Goal: Information Seeking & Learning: Check status

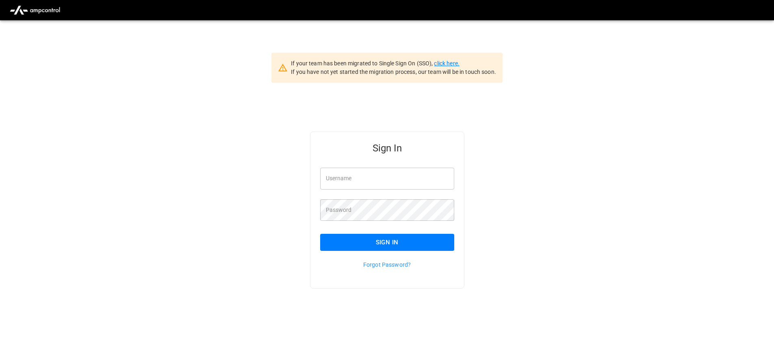
click at [453, 64] on link "click here." at bounding box center [446, 63] width 25 height 7
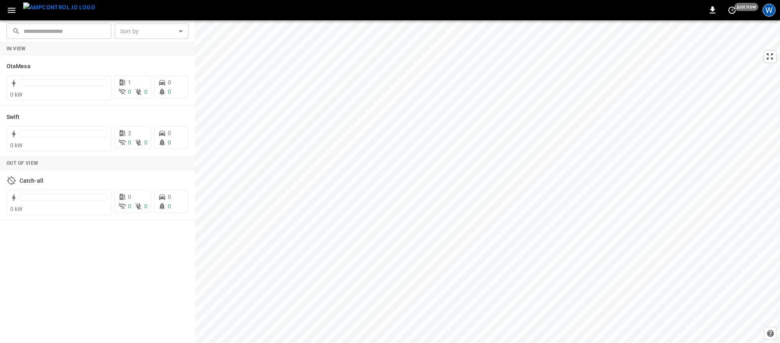
click at [769, 9] on div "W" at bounding box center [769, 10] width 13 height 13
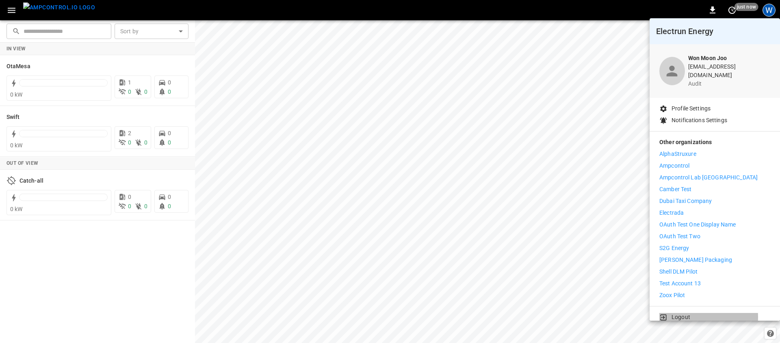
click at [673, 313] on p "Logout" at bounding box center [681, 317] width 19 height 9
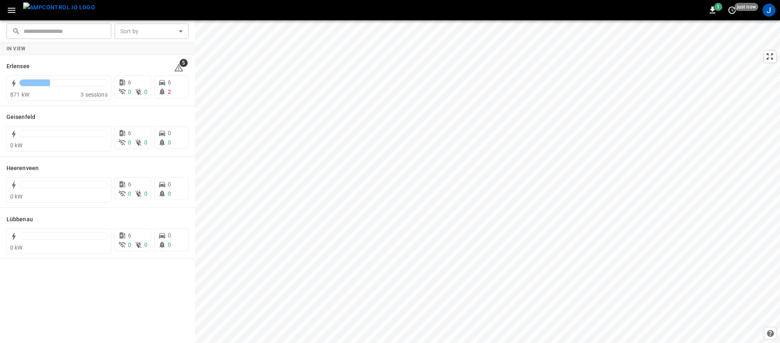
click at [67, 11] on img "menu" at bounding box center [59, 7] width 72 height 10
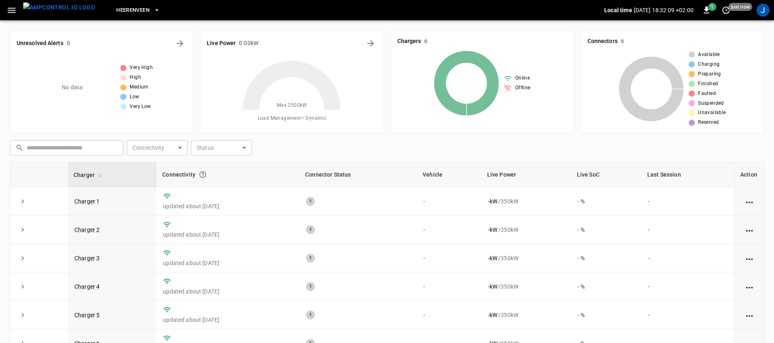
click at [128, 13] on span "Heerenveen" at bounding box center [132, 10] width 33 height 9
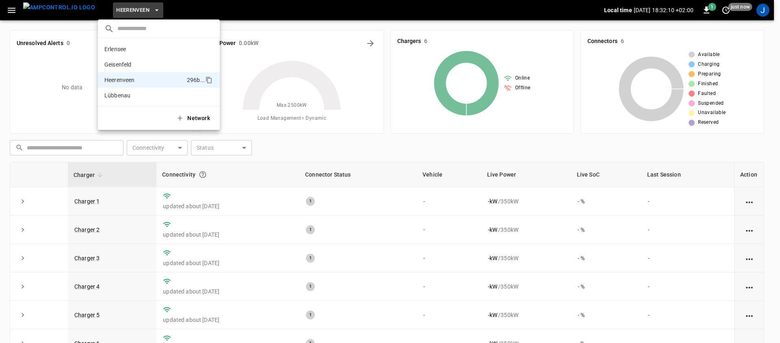
click at [14, 13] on div at bounding box center [390, 171] width 780 height 343
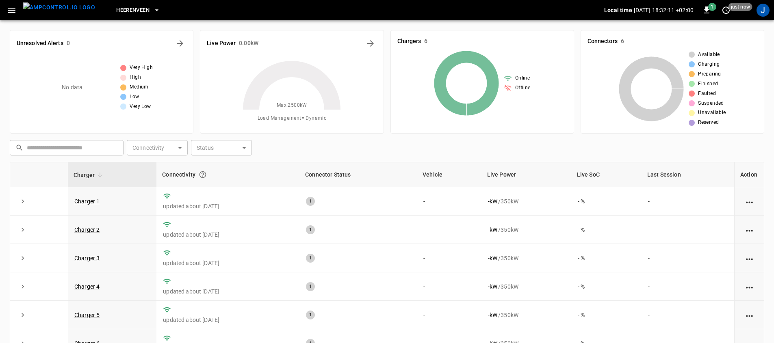
click at [14, 6] on icon "button" at bounding box center [12, 10] width 10 height 10
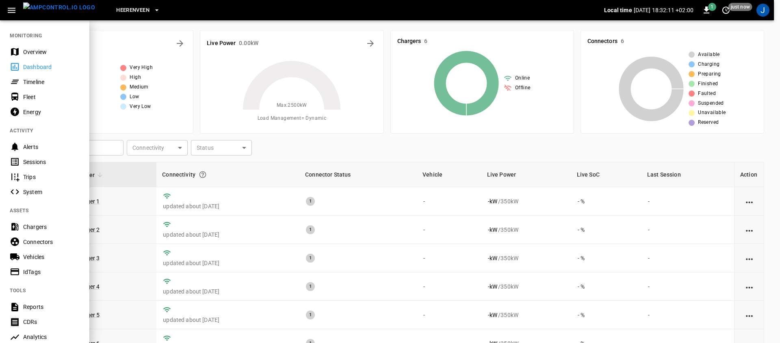
click at [24, 50] on div "Overview" at bounding box center [51, 52] width 56 height 8
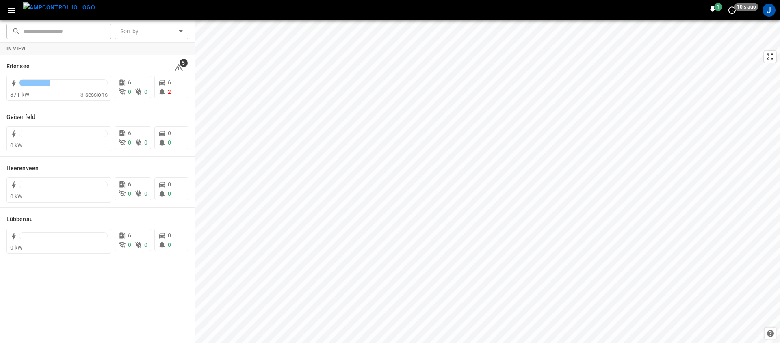
click at [775, 15] on div "J" at bounding box center [768, 9] width 15 height 15
click at [768, 10] on div "J" at bounding box center [769, 10] width 13 height 13
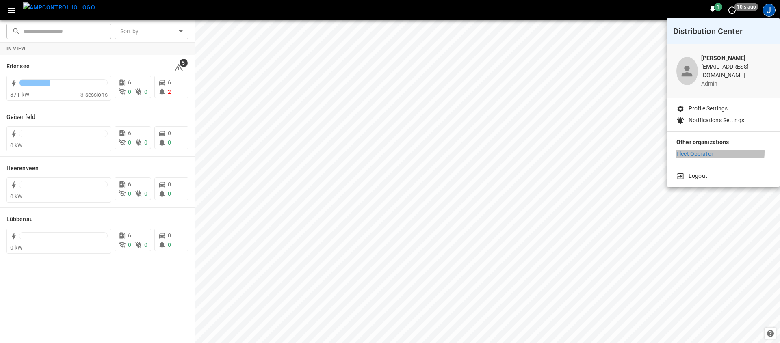
click at [698, 150] on p "Fleet Operator" at bounding box center [694, 154] width 37 height 9
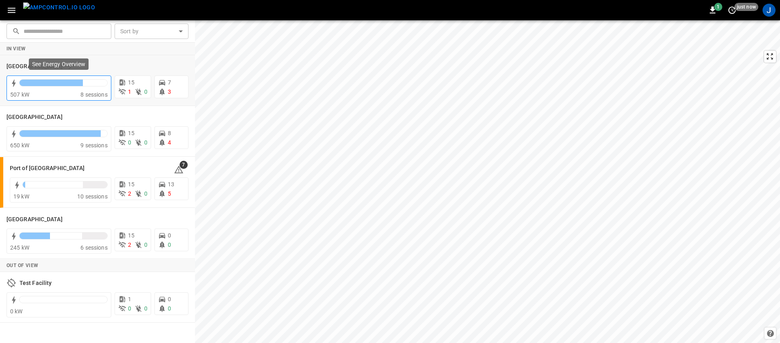
click at [78, 81] on div at bounding box center [51, 83] width 63 height 7
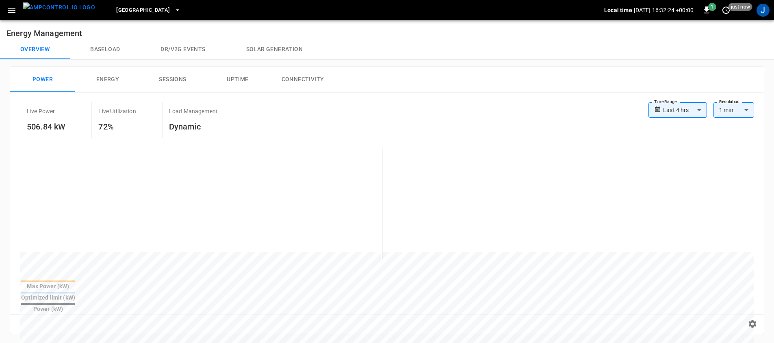
click at [137, 8] on span "Frankfurt Depot" at bounding box center [143, 10] width 54 height 9
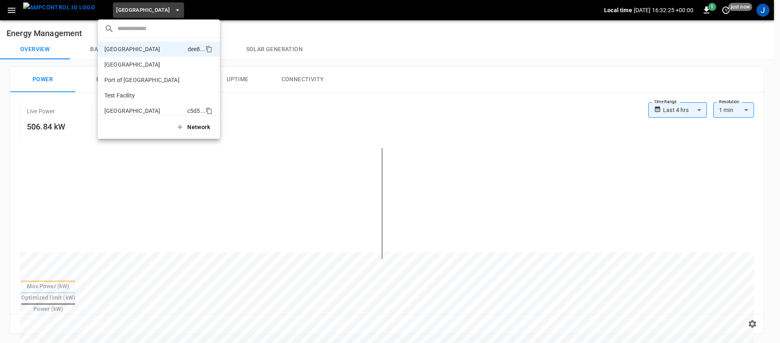
click at [143, 112] on li "Toronto South c5d5 ..." at bounding box center [159, 110] width 122 height 15
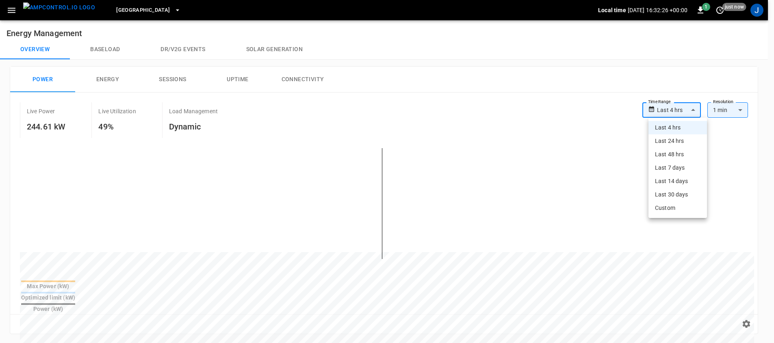
click at [673, 115] on body "**********" at bounding box center [387, 328] width 774 height 656
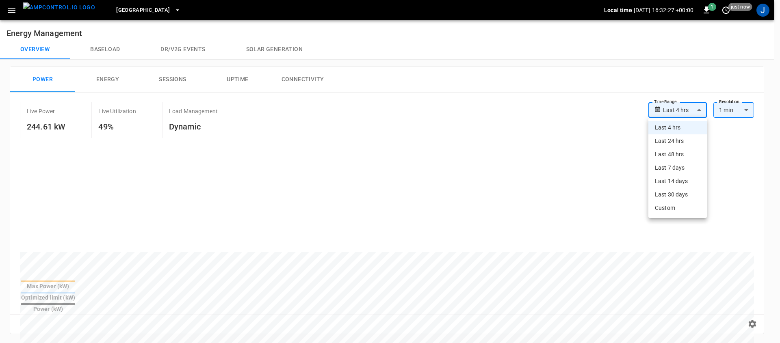
click at [690, 166] on li "Last 7 days" at bounding box center [677, 167] width 59 height 13
type input "**********"
type input "***"
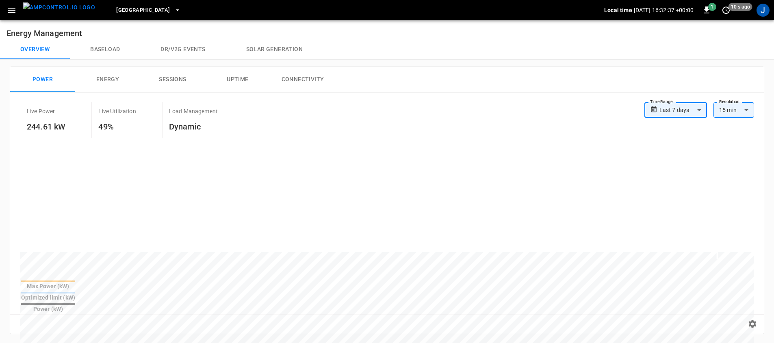
click at [113, 16] on button "Toronto South" at bounding box center [148, 10] width 71 height 16
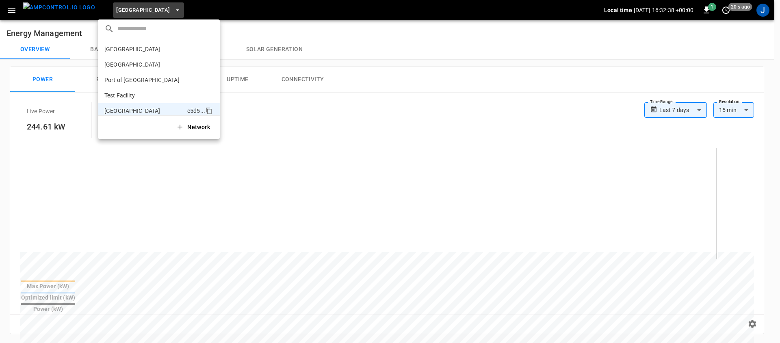
click at [115, 13] on div at bounding box center [390, 171] width 780 height 343
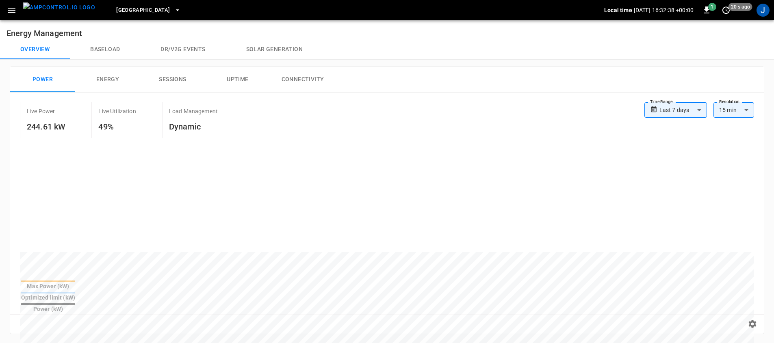
click at [120, 12] on span "Toronto South" at bounding box center [143, 10] width 54 height 9
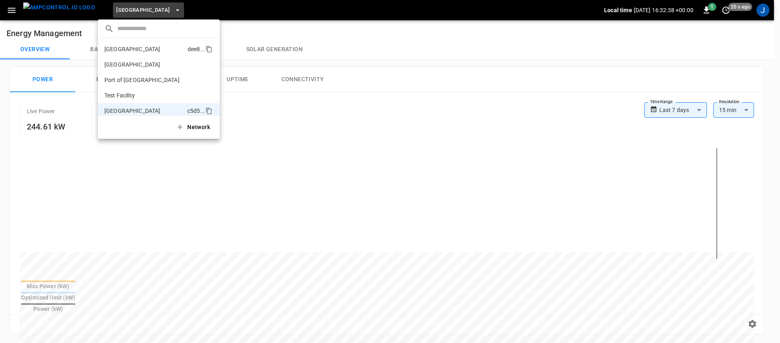
scroll to position [7, 0]
click at [139, 44] on p "Frankfurt Depot" at bounding box center [132, 43] width 56 height 8
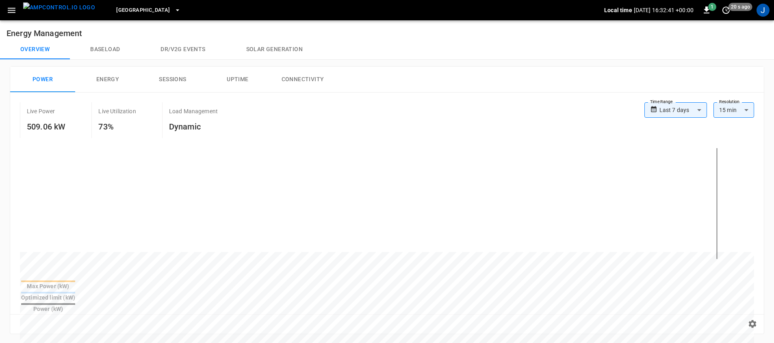
click at [130, 9] on span "Frankfurt Depot" at bounding box center [143, 10] width 54 height 9
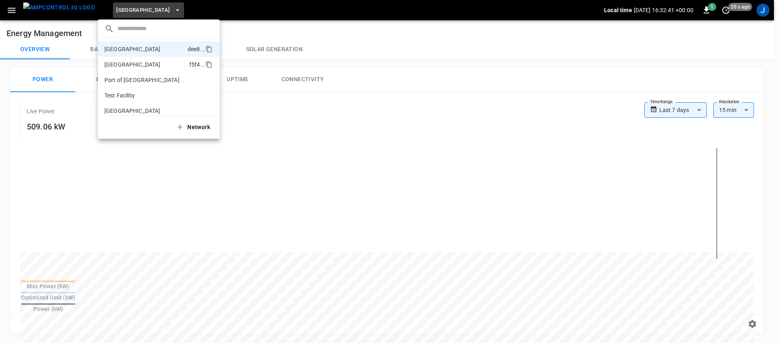
click at [130, 61] on p "Port of Barcelona" at bounding box center [132, 65] width 56 height 8
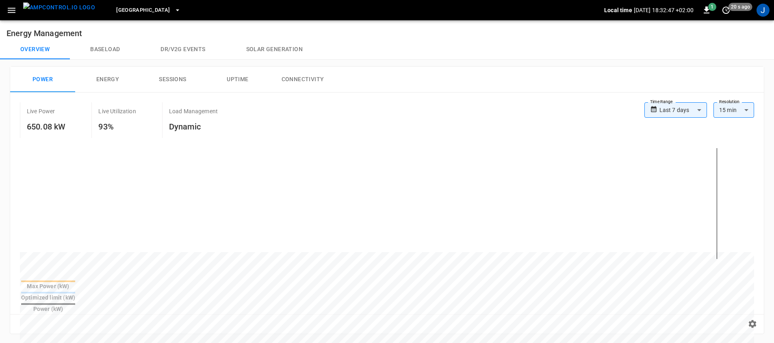
click at [132, 9] on span "Port of Barcelona" at bounding box center [143, 10] width 54 height 9
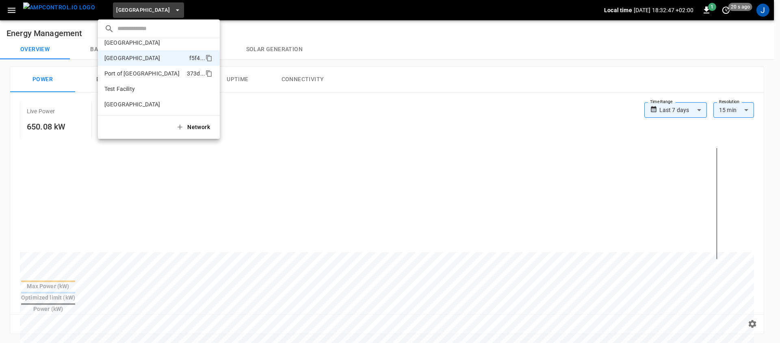
click at [160, 78] on li "Port of Long Beach 373d ..." at bounding box center [159, 73] width 122 height 15
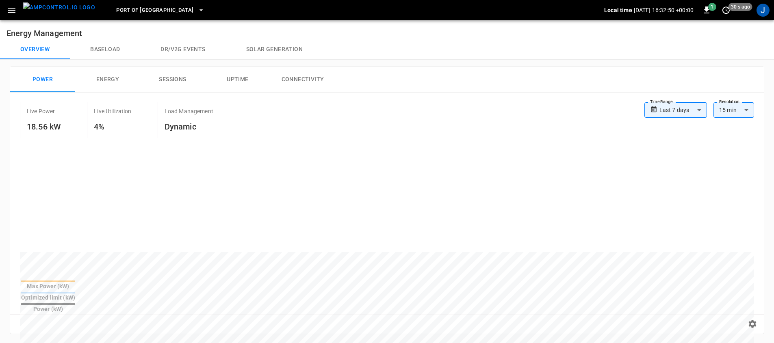
click at [150, 13] on span "Port of Long Beach" at bounding box center [154, 10] width 77 height 9
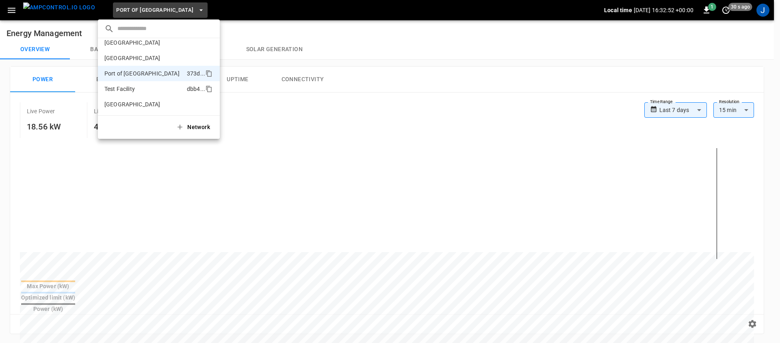
click at [152, 87] on li "Test Facility dbb4 ..." at bounding box center [159, 88] width 122 height 15
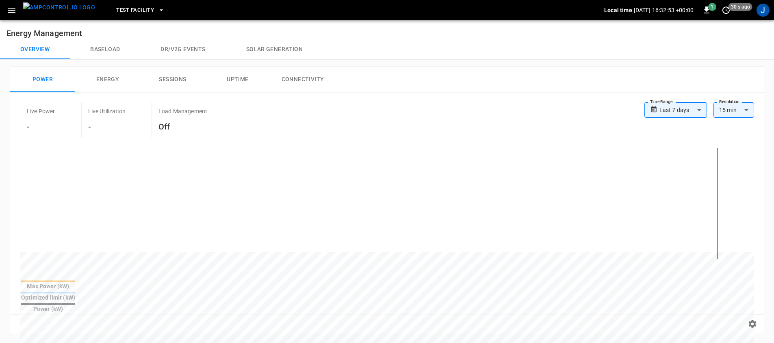
click at [14, 9] on icon "button" at bounding box center [12, 10] width 10 height 10
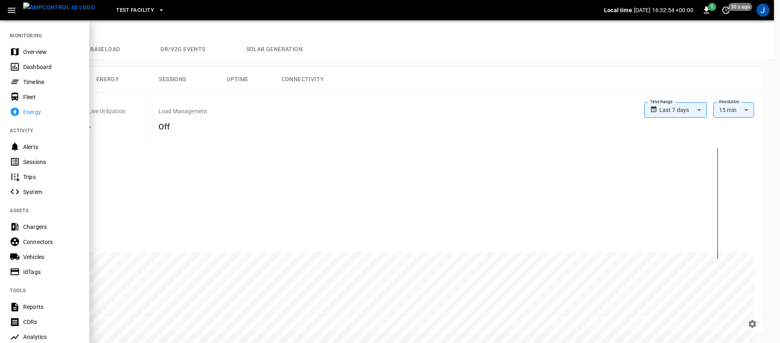
click at [41, 82] on div "Timeline" at bounding box center [51, 82] width 56 height 8
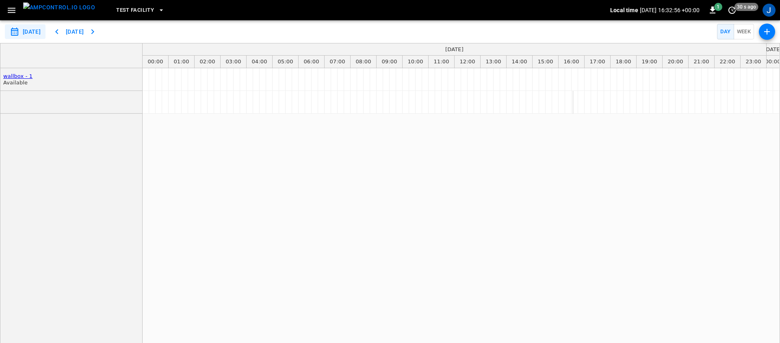
click at [54, 13] on img "menu" at bounding box center [59, 7] width 72 height 10
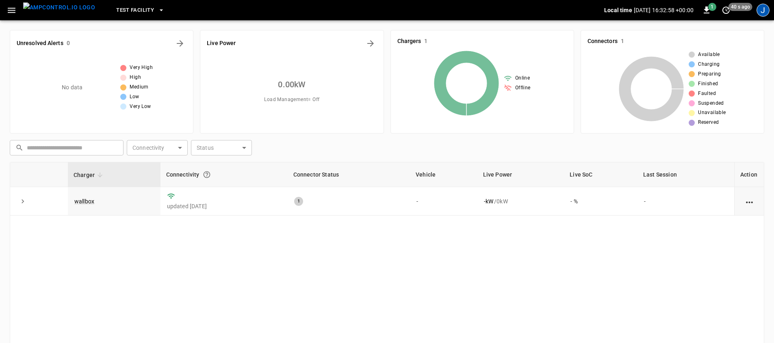
click at [761, 14] on div "J" at bounding box center [763, 10] width 13 height 13
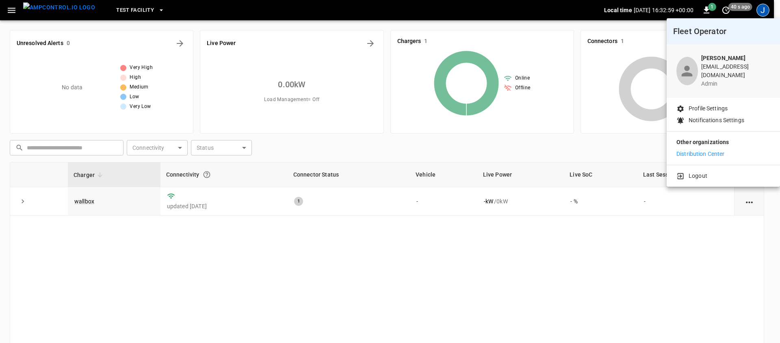
click at [693, 172] on p "Logout" at bounding box center [698, 176] width 19 height 9
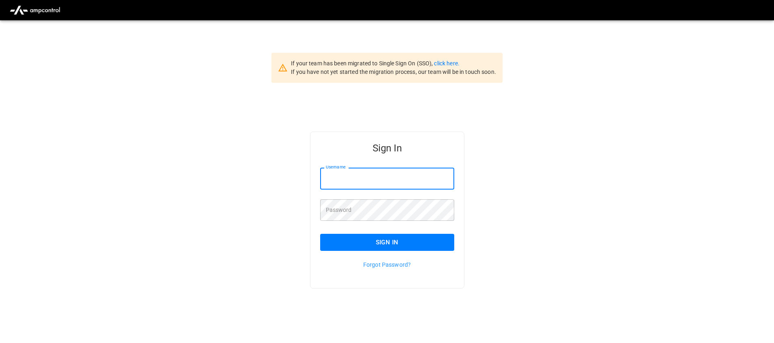
click at [398, 172] on input "Username" at bounding box center [387, 179] width 134 height 22
click at [452, 66] on link "click here." at bounding box center [446, 63] width 25 height 7
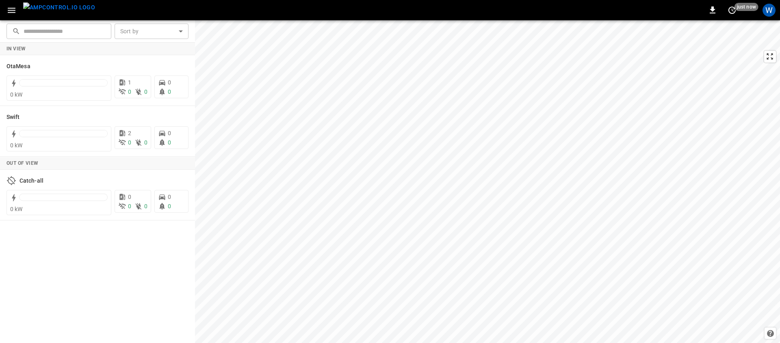
click at [9, 13] on icon "button" at bounding box center [12, 10] width 10 height 10
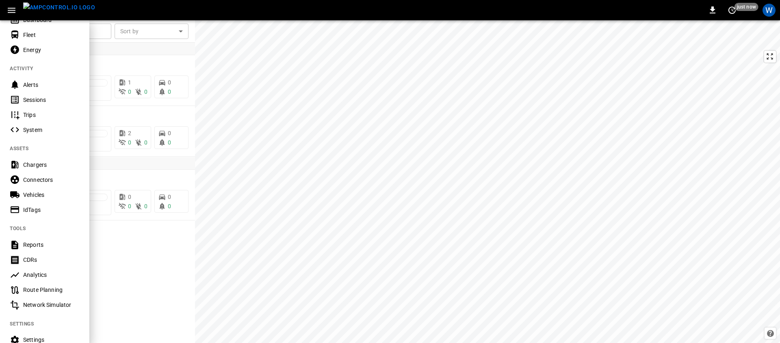
scroll to position [127, 0]
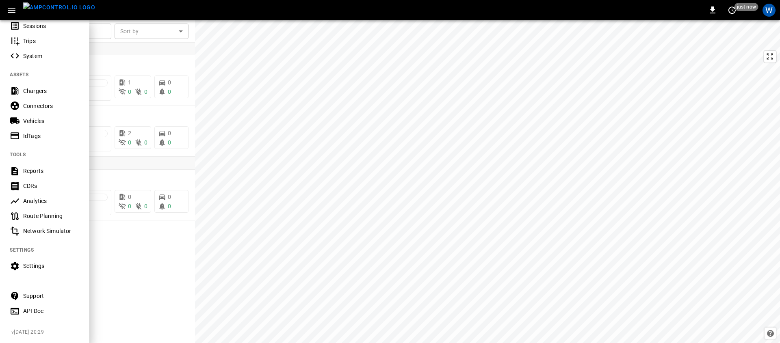
click at [48, 294] on div "Support" at bounding box center [44, 296] width 89 height 15
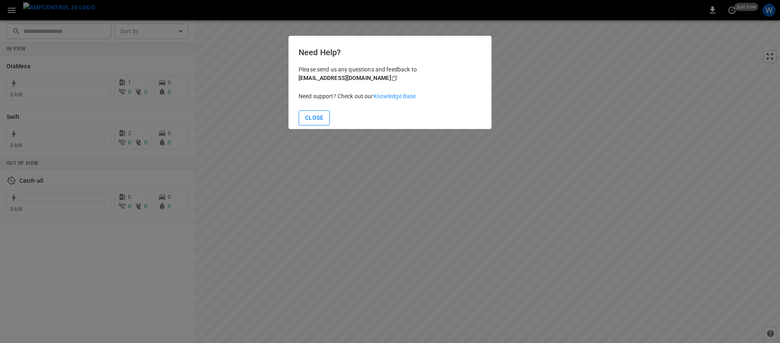
click at [315, 115] on button "Close" at bounding box center [314, 118] width 31 height 15
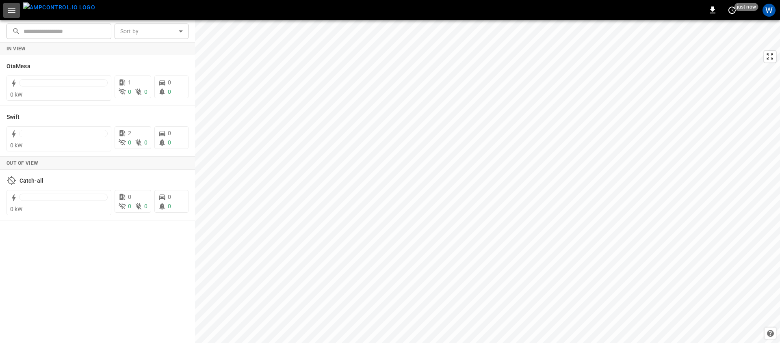
click at [18, 11] on button "button" at bounding box center [11, 10] width 17 height 15
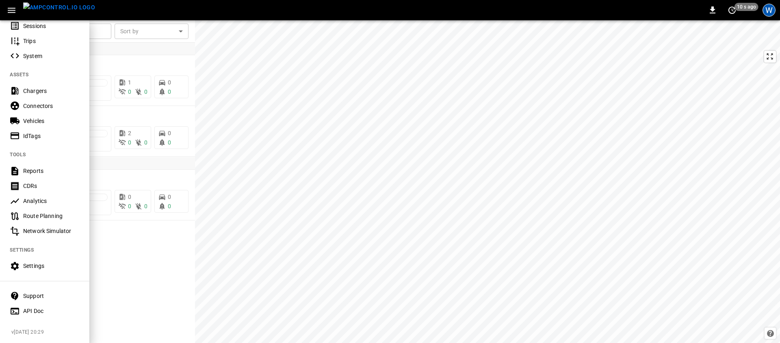
click at [765, 13] on div "W" at bounding box center [769, 10] width 13 height 13
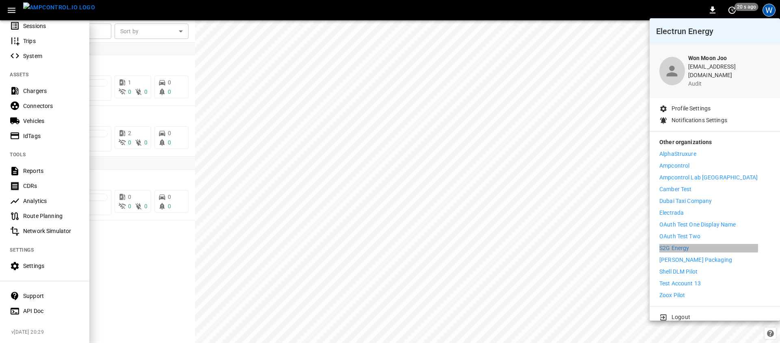
click at [683, 244] on p "S2G Energy" at bounding box center [674, 248] width 30 height 9
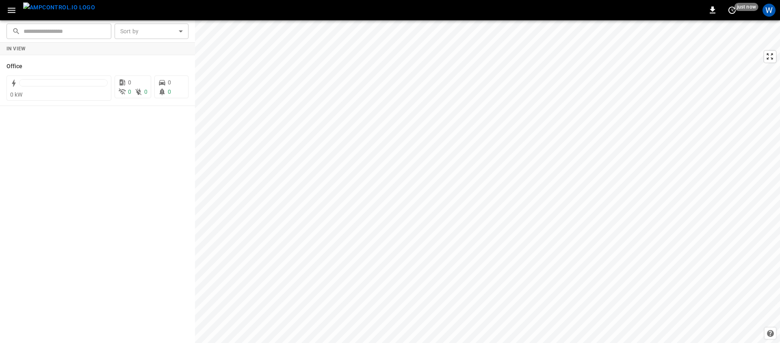
click at [11, 11] on icon "button" at bounding box center [12, 10] width 10 height 10
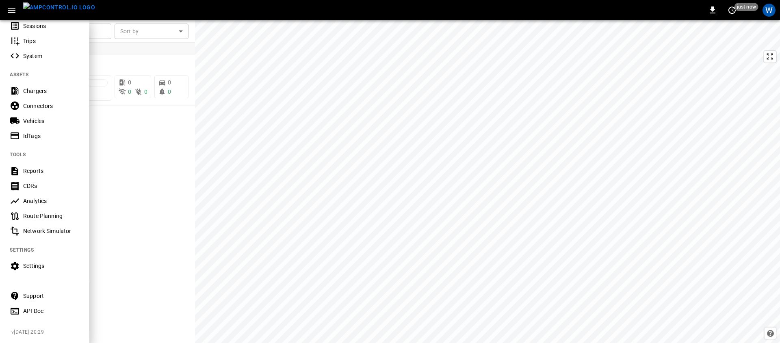
scroll to position [127, 0]
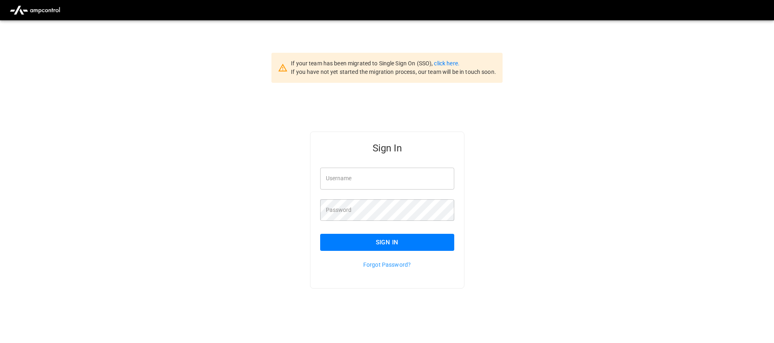
click at [450, 67] on div "If your team has been migrated to Single Sign On (SSO), click here. If you have…" at bounding box center [393, 67] width 205 height 17
click at [450, 65] on link "click here." at bounding box center [446, 63] width 25 height 7
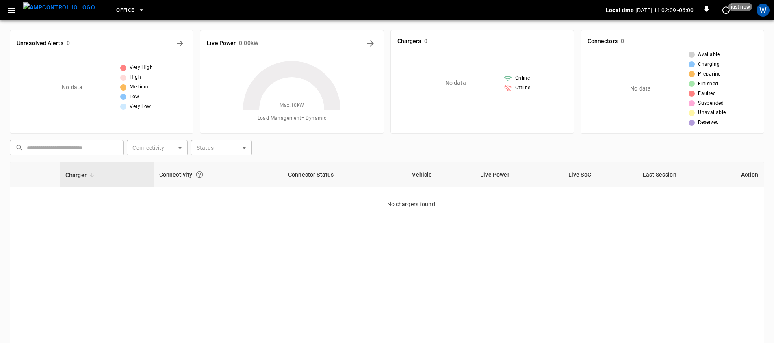
click at [116, 12] on span "Office" at bounding box center [125, 10] width 18 height 9
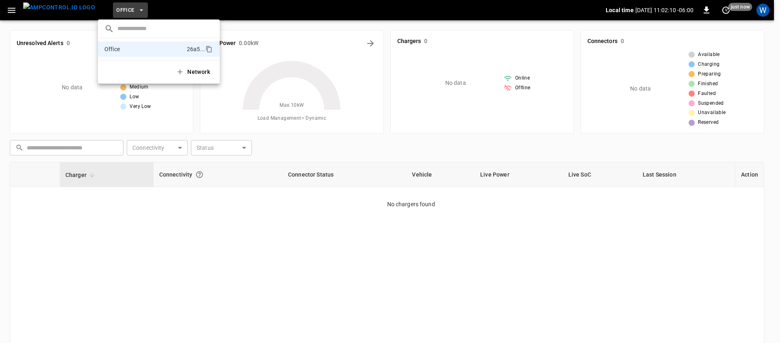
click at [768, 15] on div at bounding box center [390, 171] width 780 height 343
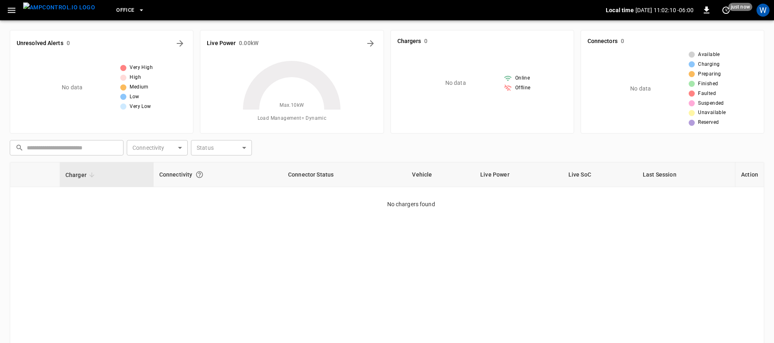
click at [768, 12] on div at bounding box center [387, 171] width 774 height 343
click at [764, 11] on div "W" at bounding box center [763, 10] width 13 height 13
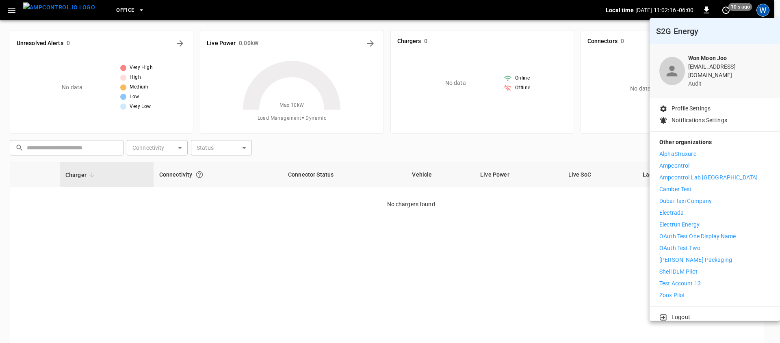
click at [688, 185] on p "Camber Test" at bounding box center [675, 189] width 32 height 9
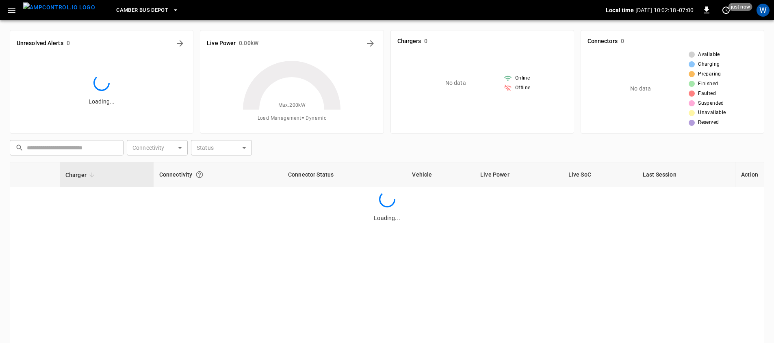
click at [20, 7] on button "menu" at bounding box center [59, 10] width 78 height 20
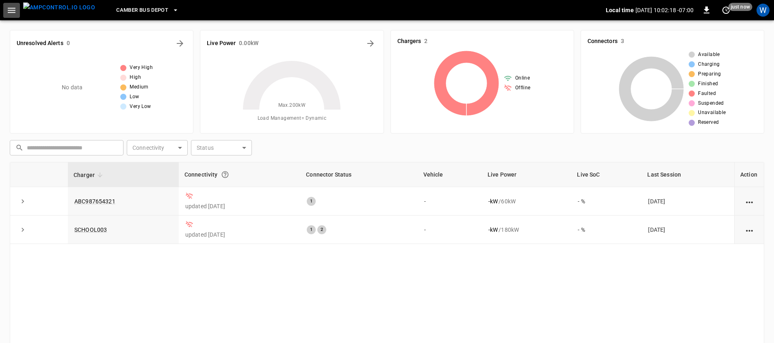
click at [14, 15] on button "button" at bounding box center [11, 10] width 17 height 15
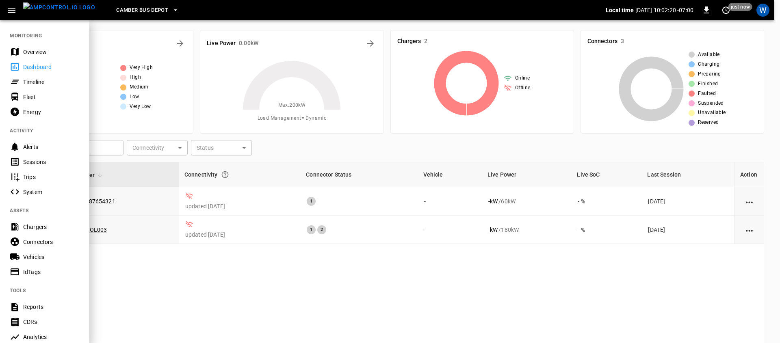
click at [178, 50] on div at bounding box center [390, 171] width 780 height 343
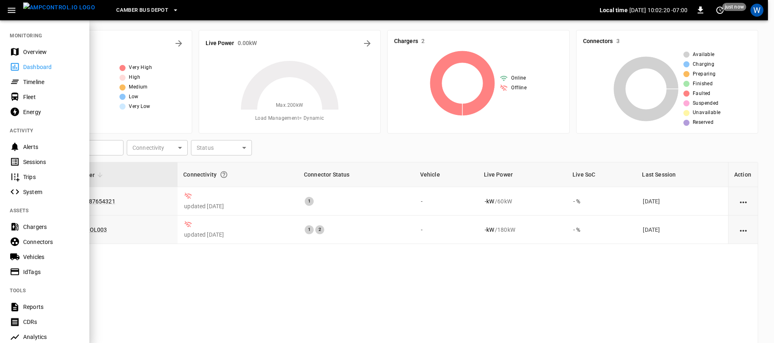
click at [177, 43] on div at bounding box center [387, 171] width 774 height 343
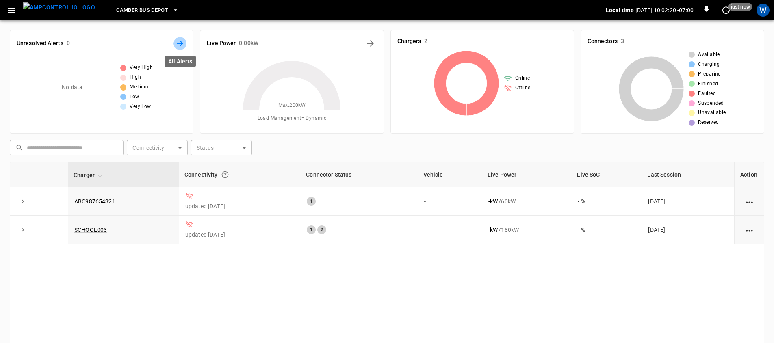
click at [178, 43] on icon "All Alerts" at bounding box center [180, 44] width 10 height 10
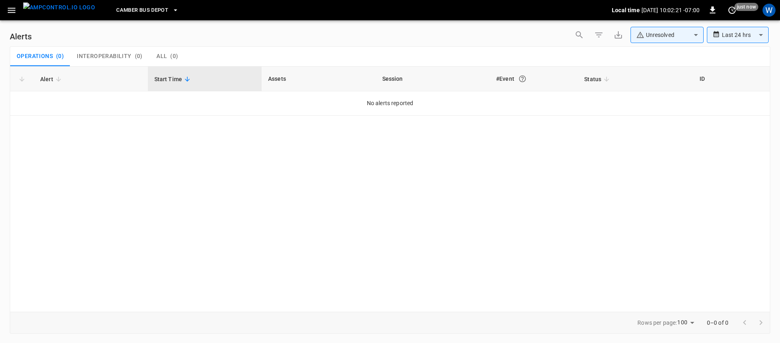
click at [116, 50] on button "Interoperability ( 0 )" at bounding box center [109, 57] width 79 height 20
click at [185, 60] on div "Operations ( 0 ) Interoperability ( 0 ) All ( 0 )" at bounding box center [390, 57] width 760 height 20
click at [170, 59] on span "( 0 )" at bounding box center [174, 56] width 8 height 7
click at [772, 7] on div "W" at bounding box center [769, 10] width 13 height 13
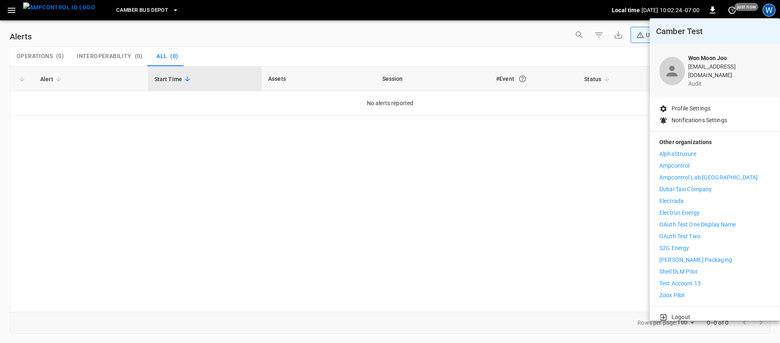
click at [679, 313] on p "Logout" at bounding box center [681, 317] width 19 height 9
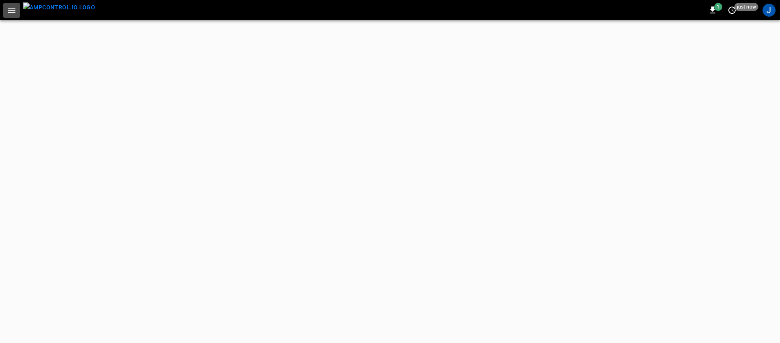
click at [7, 15] on button "button" at bounding box center [11, 10] width 17 height 15
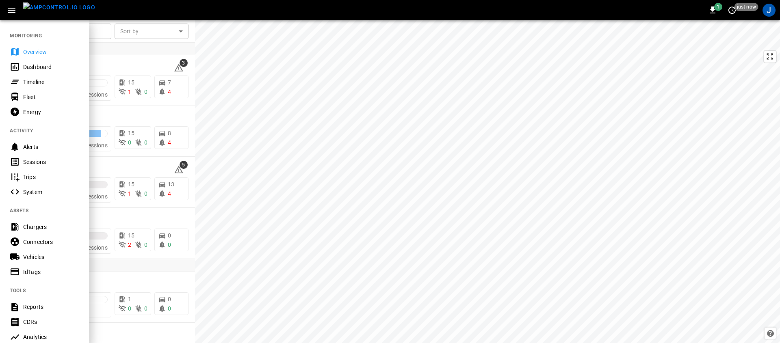
click at [146, 57] on div at bounding box center [390, 171] width 780 height 343
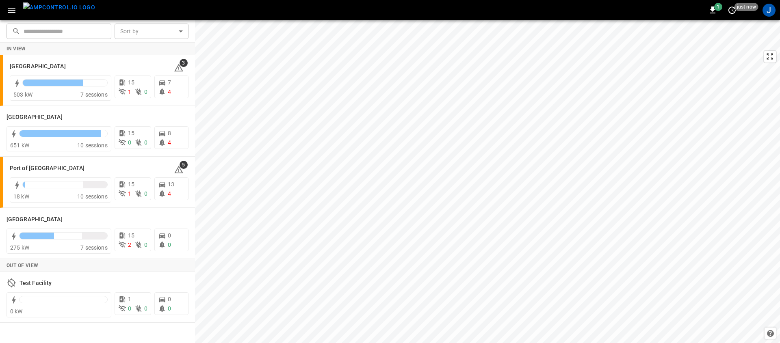
click at [65, 13] on img "menu" at bounding box center [59, 7] width 72 height 10
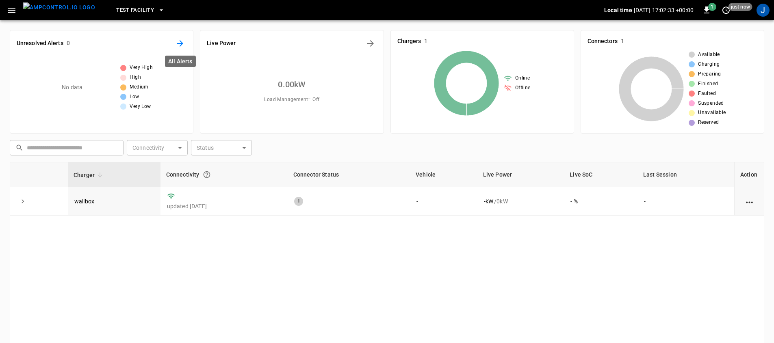
click at [180, 45] on icon "All Alerts" at bounding box center [180, 44] width 10 height 10
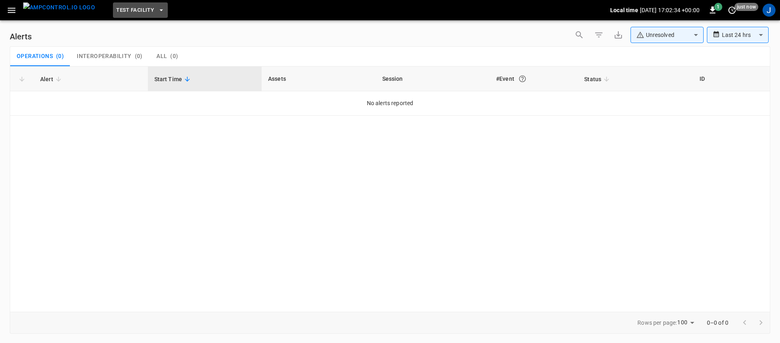
click at [132, 15] on button "Test Facility" at bounding box center [140, 10] width 55 height 16
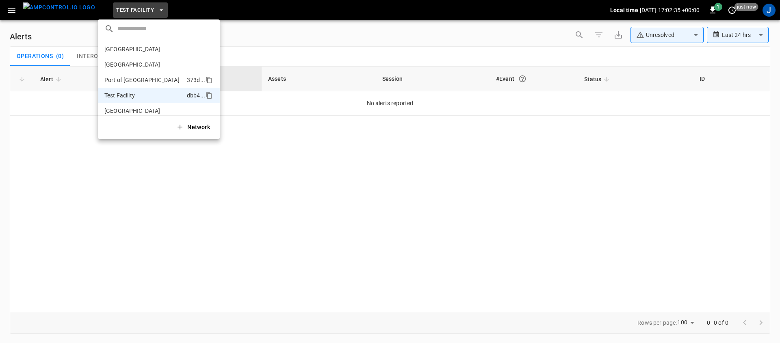
scroll to position [7, 0]
click at [152, 67] on li "[GEOGRAPHIC_DATA] 373d ..." at bounding box center [159, 73] width 122 height 15
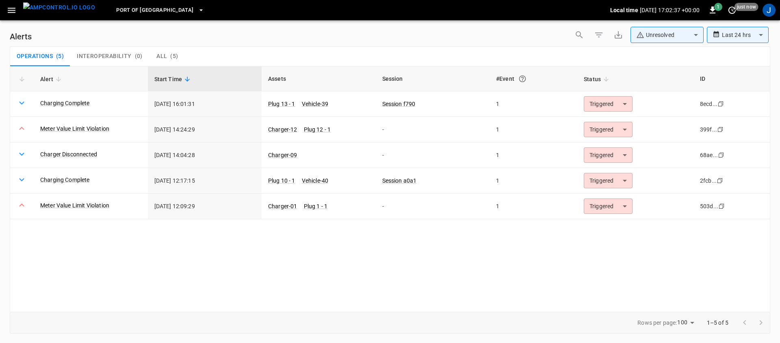
click at [142, 12] on span "Port of [GEOGRAPHIC_DATA]" at bounding box center [154, 10] width 77 height 9
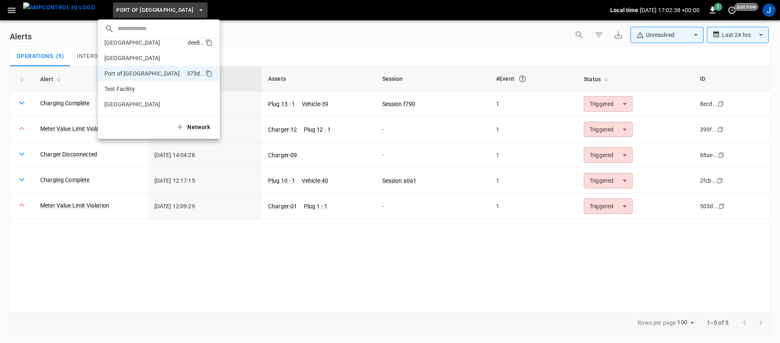
click at [139, 48] on li "[GEOGRAPHIC_DATA] dee8 ..." at bounding box center [159, 42] width 122 height 15
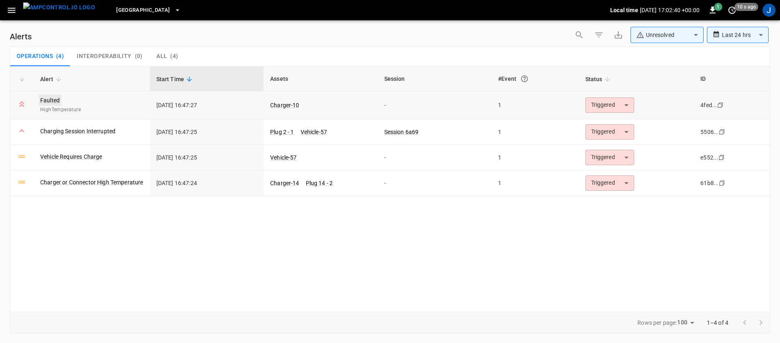
click at [46, 100] on link "Faulted" at bounding box center [50, 100] width 23 height 11
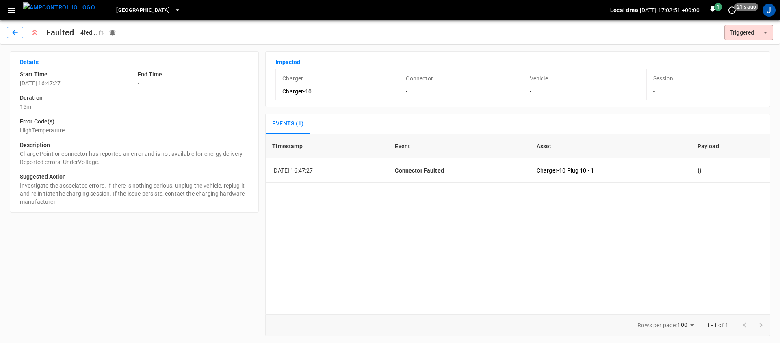
click at [388, 226] on div "Timestamp Event Asset Payload [DATE] 16:47:27 Connector Faulted Charger-10 Plug…" at bounding box center [517, 224] width 505 height 181
click at [506, 246] on div "Timestamp Event Asset Payload [DATE] 16:47:27 Connector Faulted Charger-10 Plug…" at bounding box center [517, 224] width 505 height 181
click at [416, 198] on div "Timestamp Event Asset Payload [DATE] 16:47:27 Connector Faulted Charger-10 Plug…" at bounding box center [517, 224] width 505 height 181
drag, startPoint x: 485, startPoint y: 218, endPoint x: 449, endPoint y: 183, distance: 50.0
click at [484, 219] on div "Timestamp Event Asset Payload [DATE] 16:47:27 Connector Faulted Charger-10 Plug…" at bounding box center [517, 224] width 505 height 181
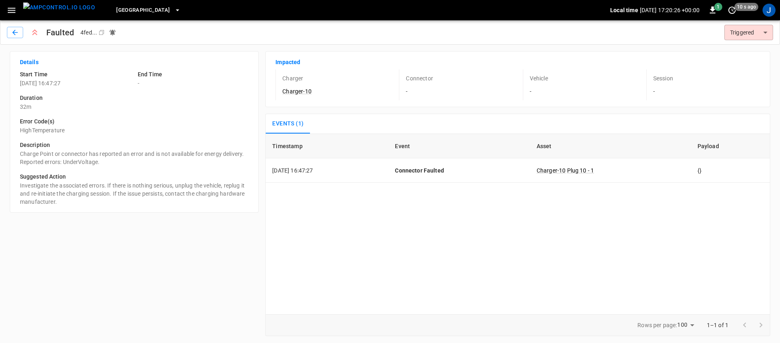
click at [345, 239] on div "Timestamp Event Asset Payload [DATE] 16:47:27 Connector Faulted Charger-10 Plug…" at bounding box center [517, 224] width 505 height 181
